Goal: Obtain resource: Download file/media

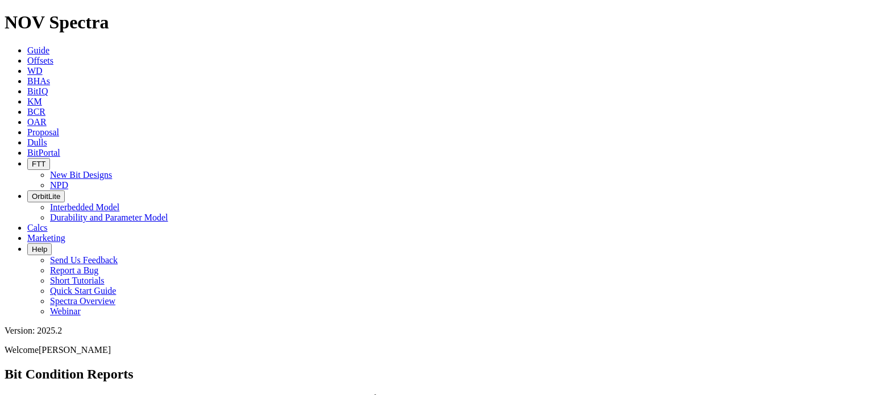
click at [27, 56] on icon at bounding box center [27, 61] width 0 height 10
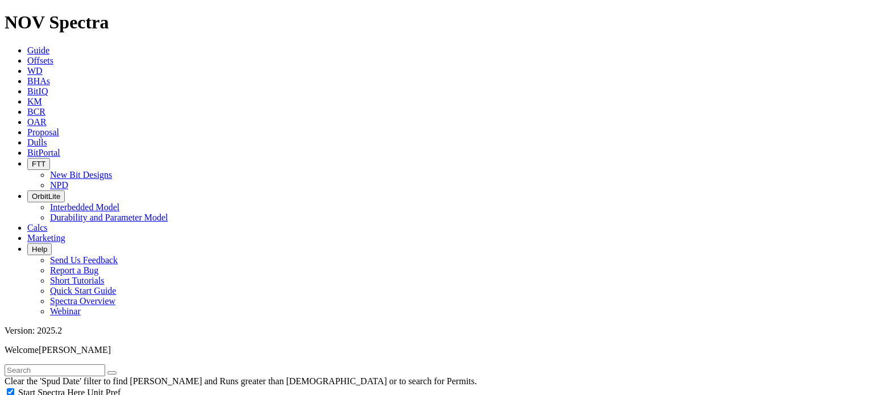
click at [30, 364] on input "text" at bounding box center [55, 370] width 101 height 12
click at [53, 364] on input "text" at bounding box center [55, 370] width 101 height 12
type input "coriander"
click at [119, 371] on button "submit" at bounding box center [123, 372] width 9 height 3
